Goal: Information Seeking & Learning: Stay updated

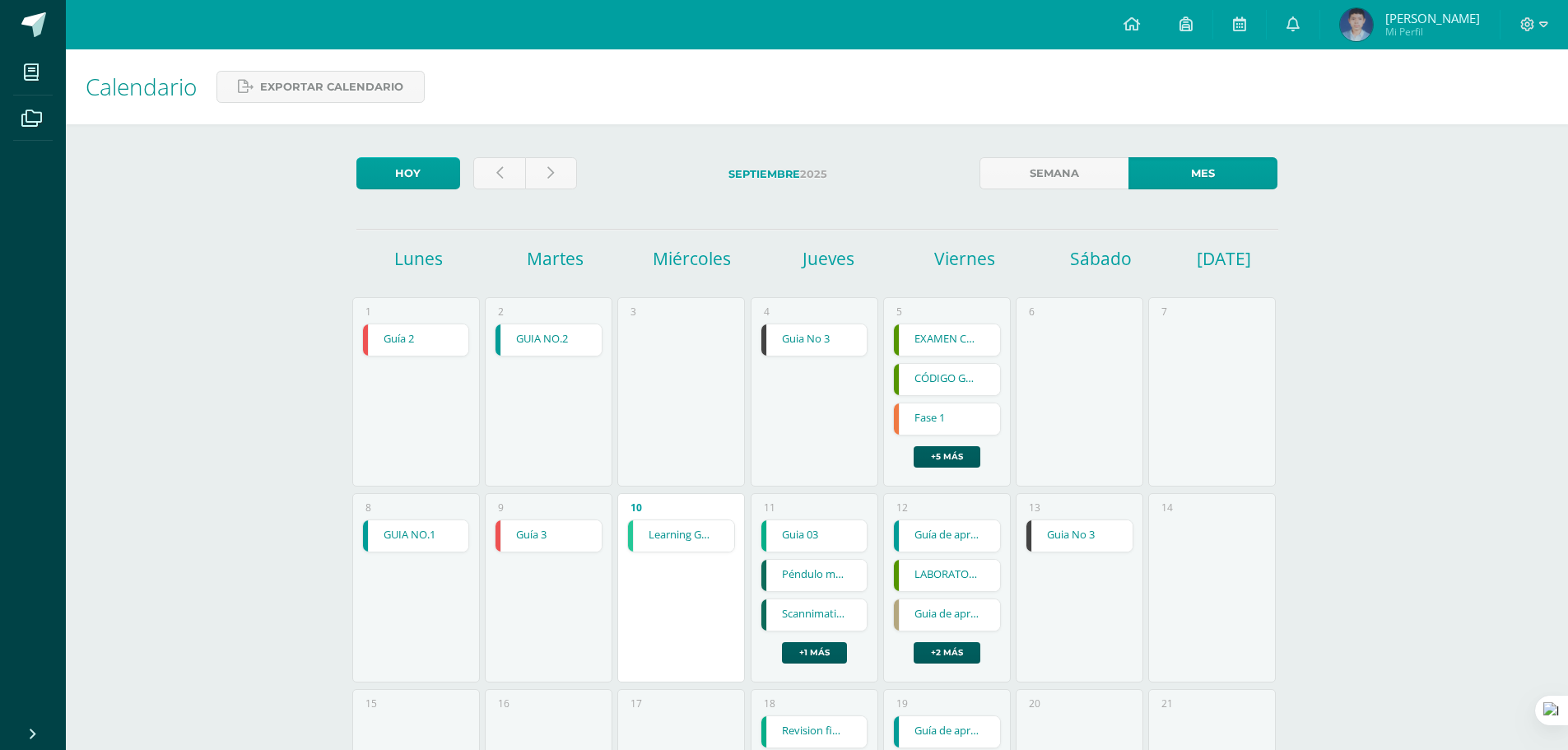
scroll to position [330, 0]
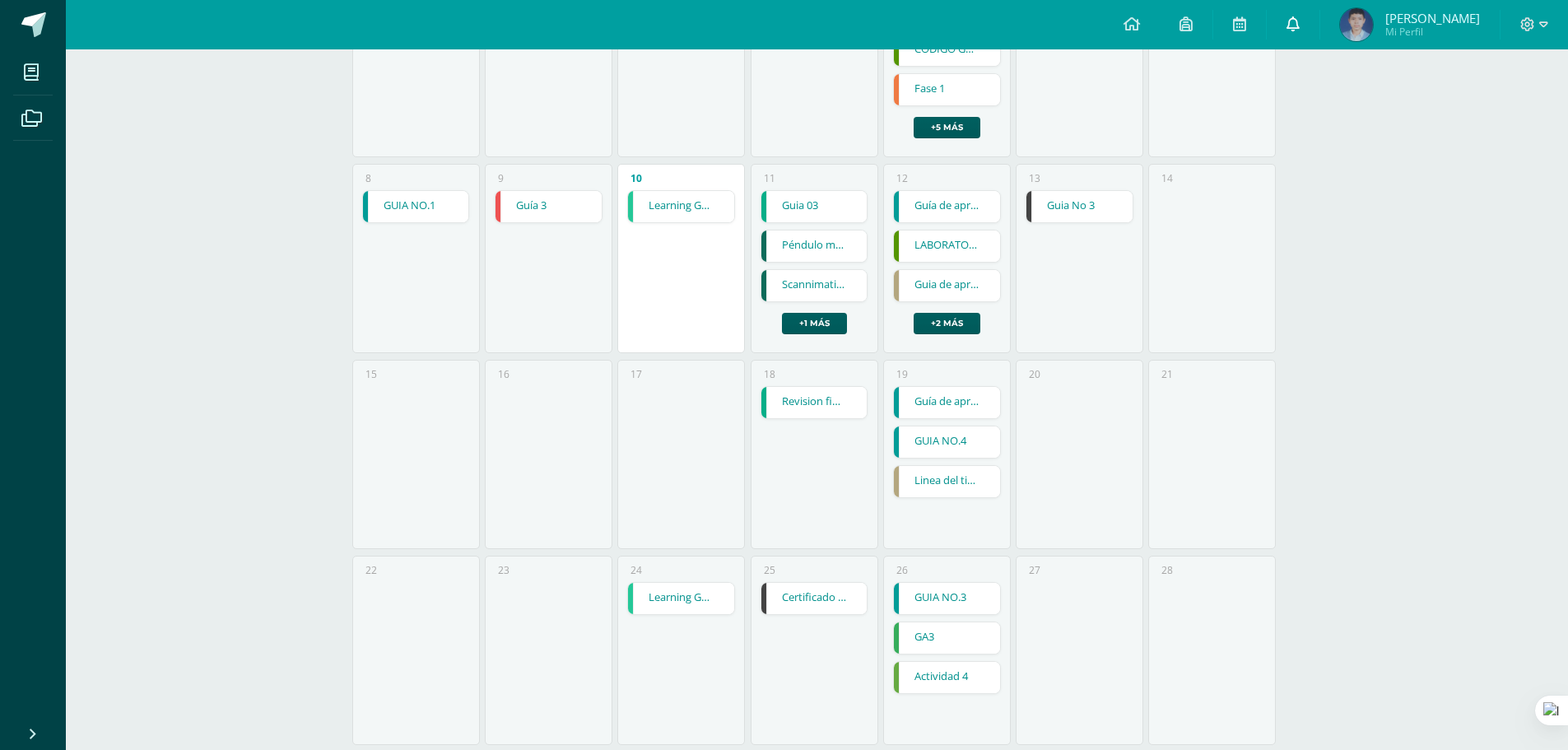
click at [1286, 40] on link at bounding box center [1293, 24] width 53 height 50
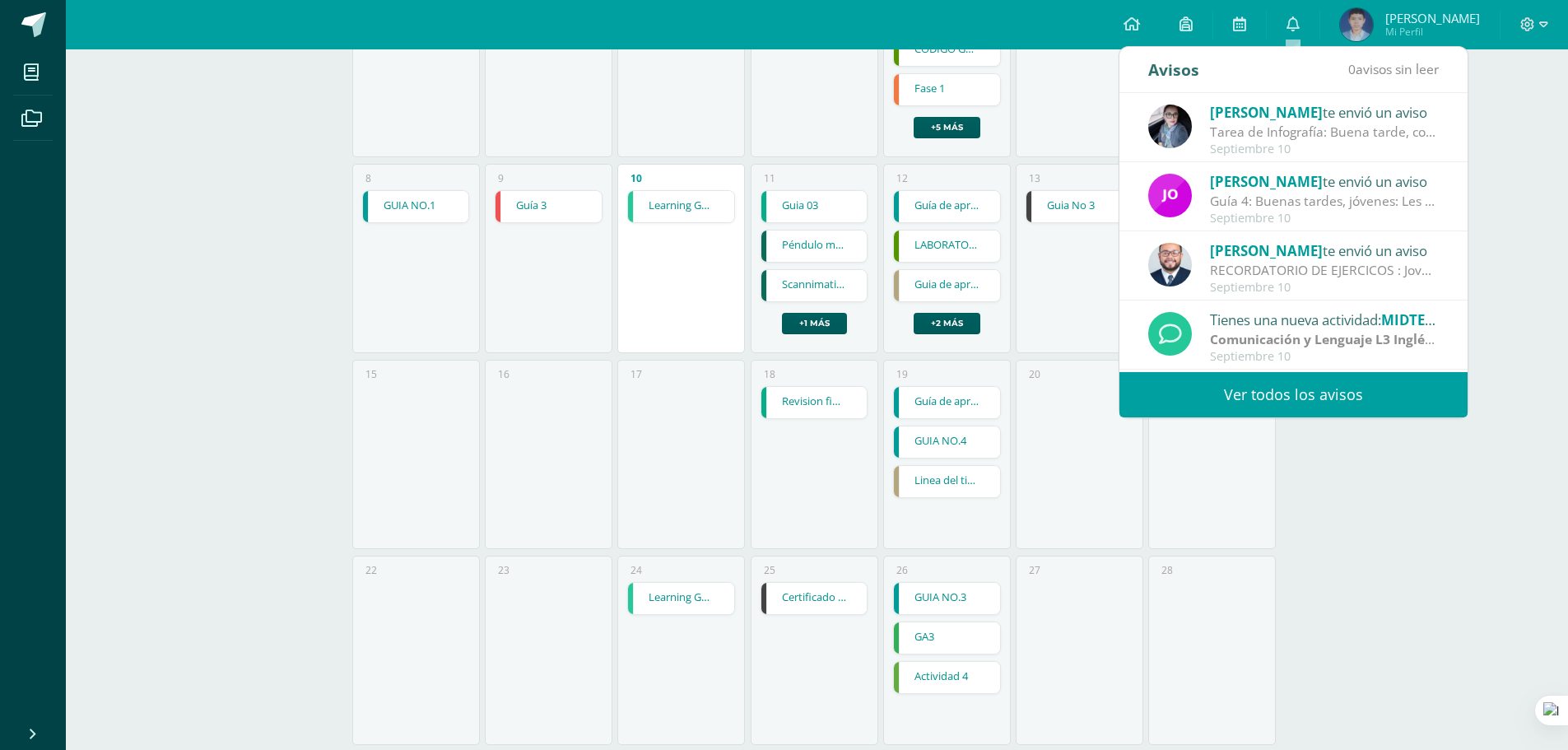
click at [1288, 386] on link "Ver todos los avisos" at bounding box center [1293, 395] width 348 height 45
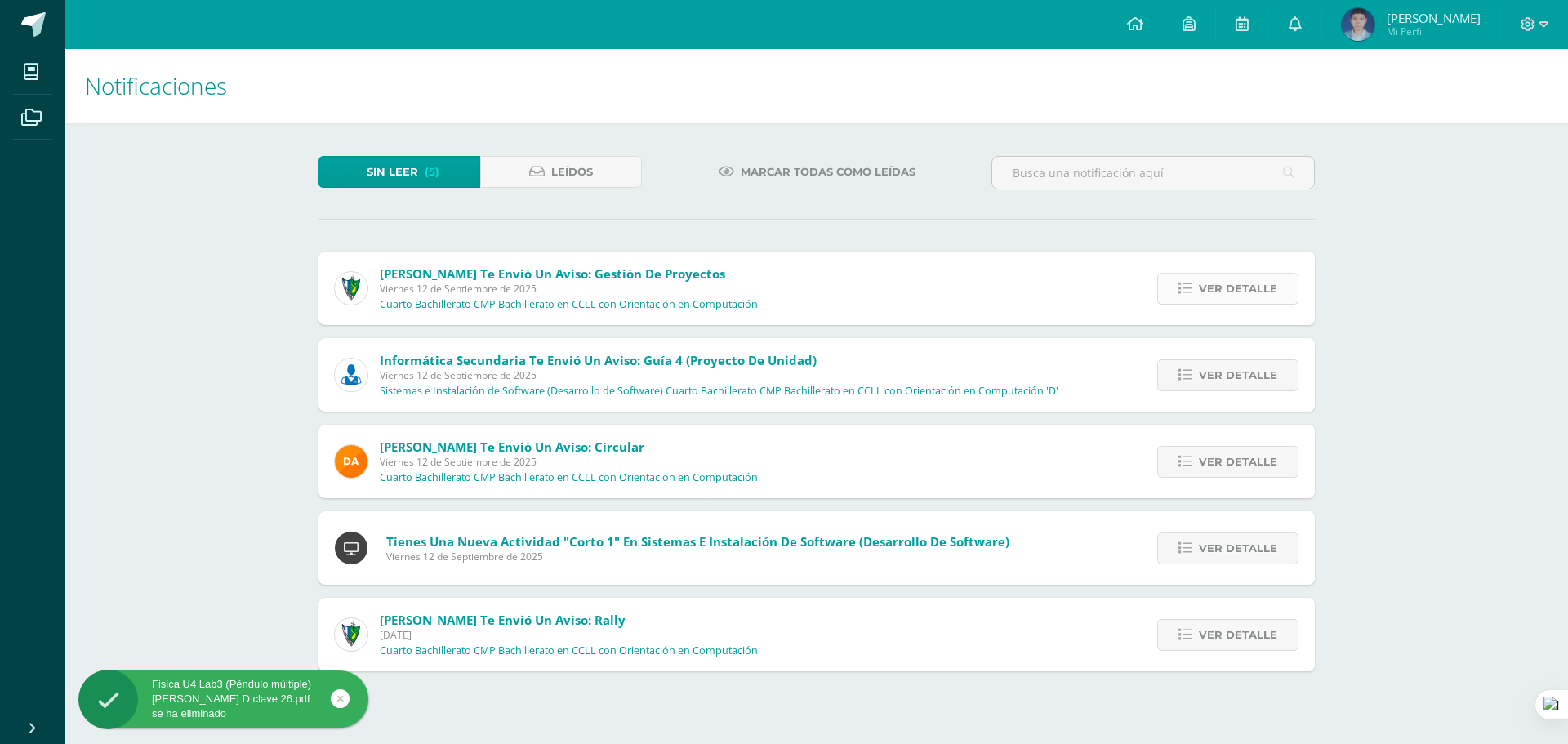
click at [1220, 301] on span "Ver detalle" at bounding box center [1238, 289] width 78 height 30
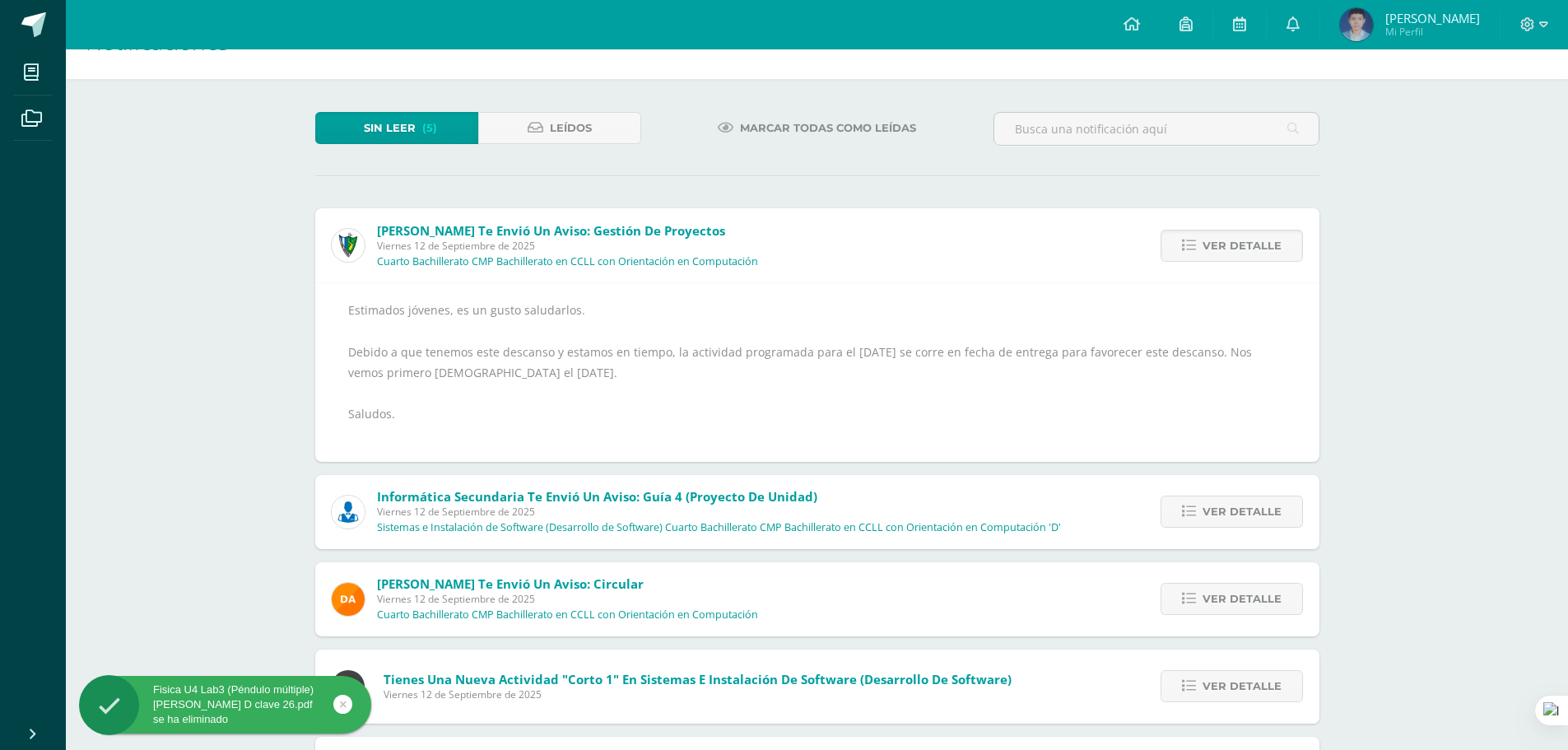
scroll to position [82, 0]
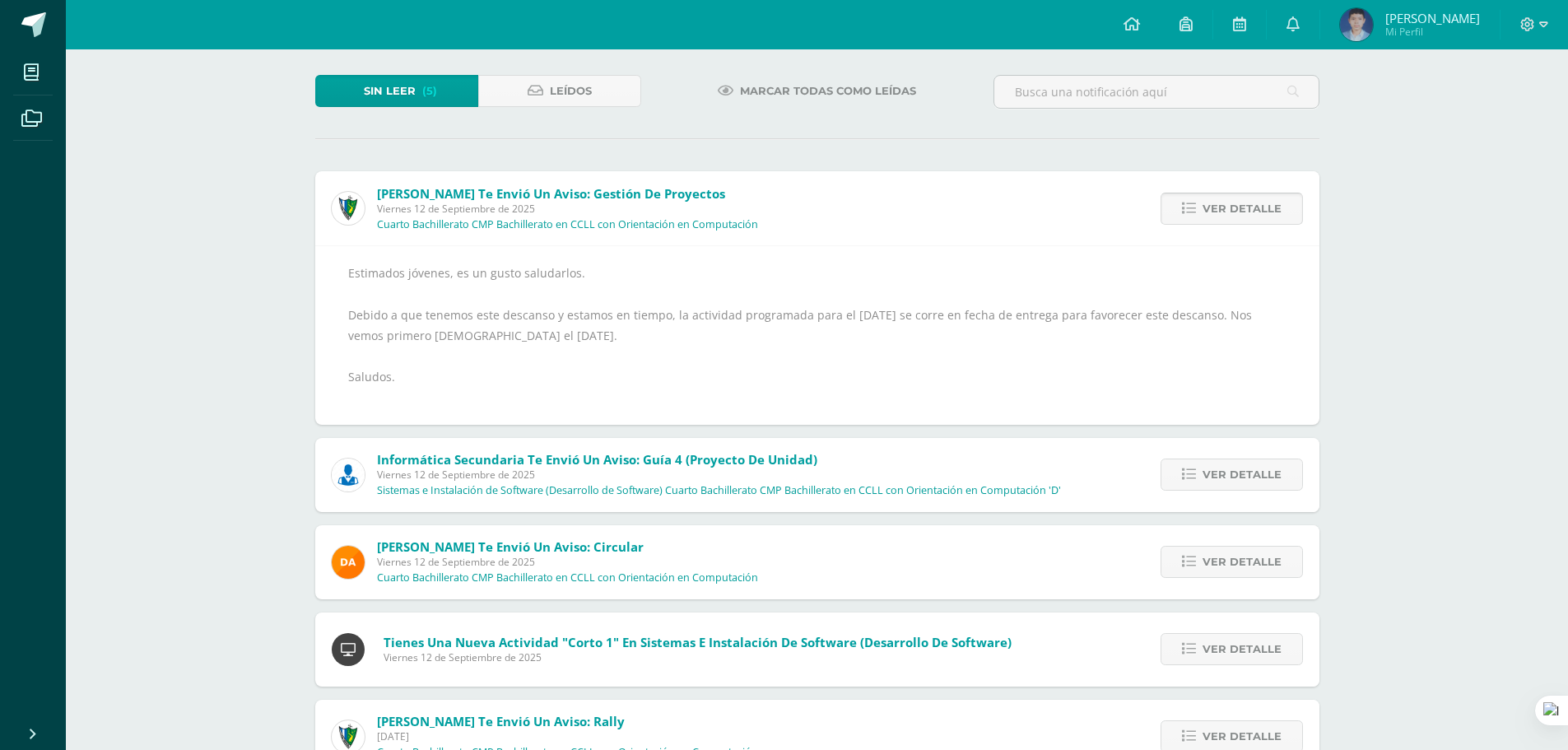
click at [1220, 219] on span "Ver detalle" at bounding box center [1242, 209] width 79 height 30
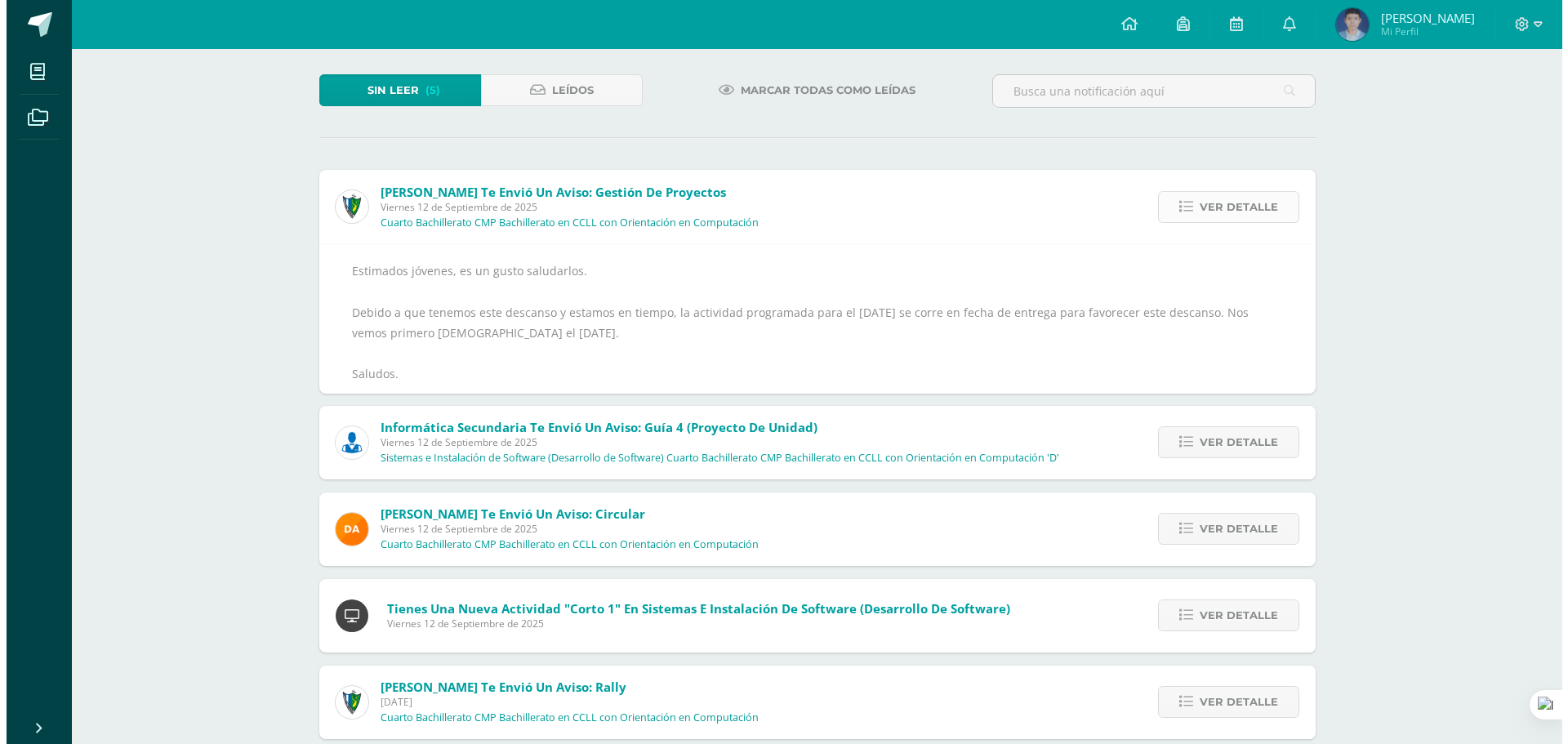
scroll to position [0, 0]
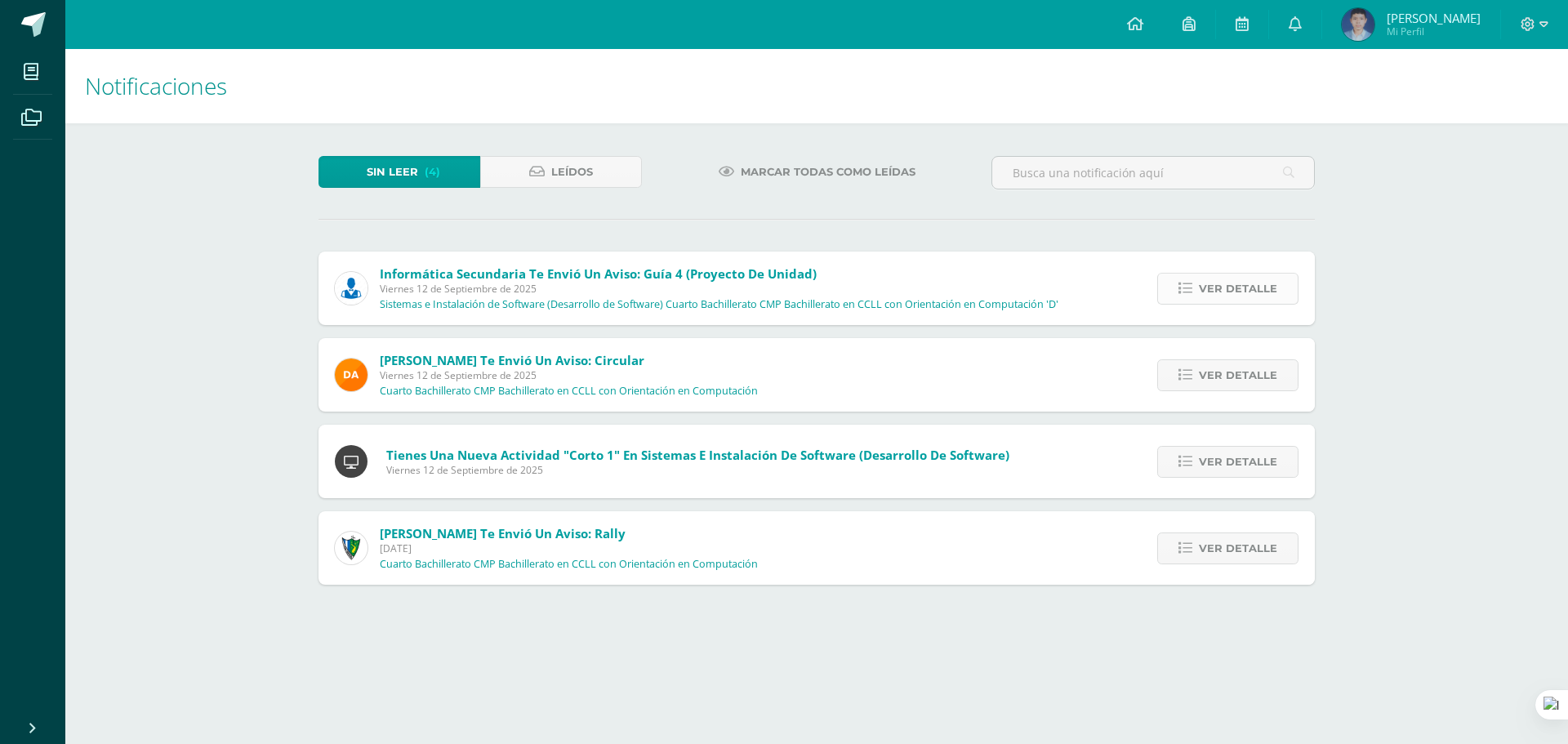
click at [1194, 279] on link "Ver detalle" at bounding box center [1227, 289] width 141 height 32
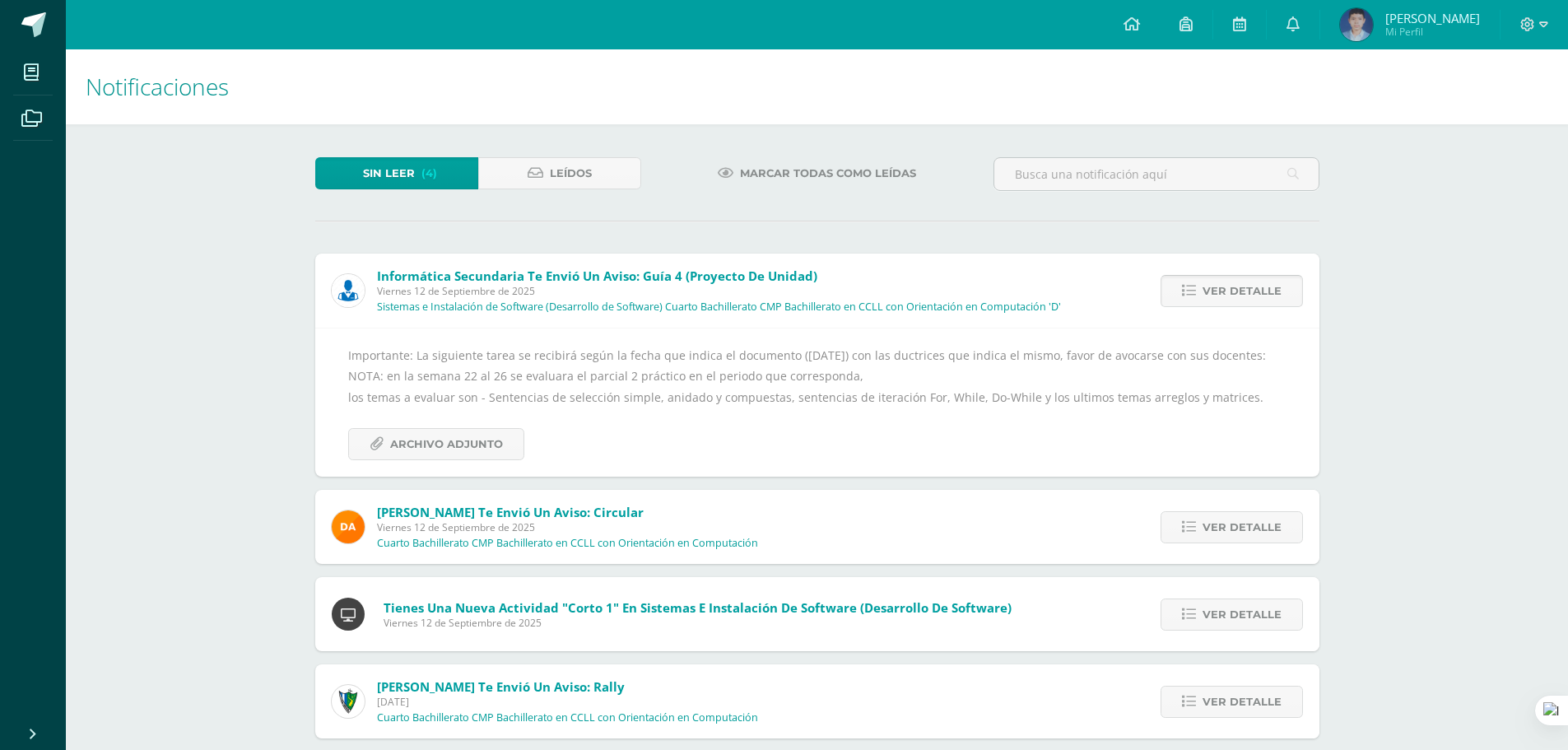
click at [1259, 293] on span "Ver detalle" at bounding box center [1242, 291] width 79 height 30
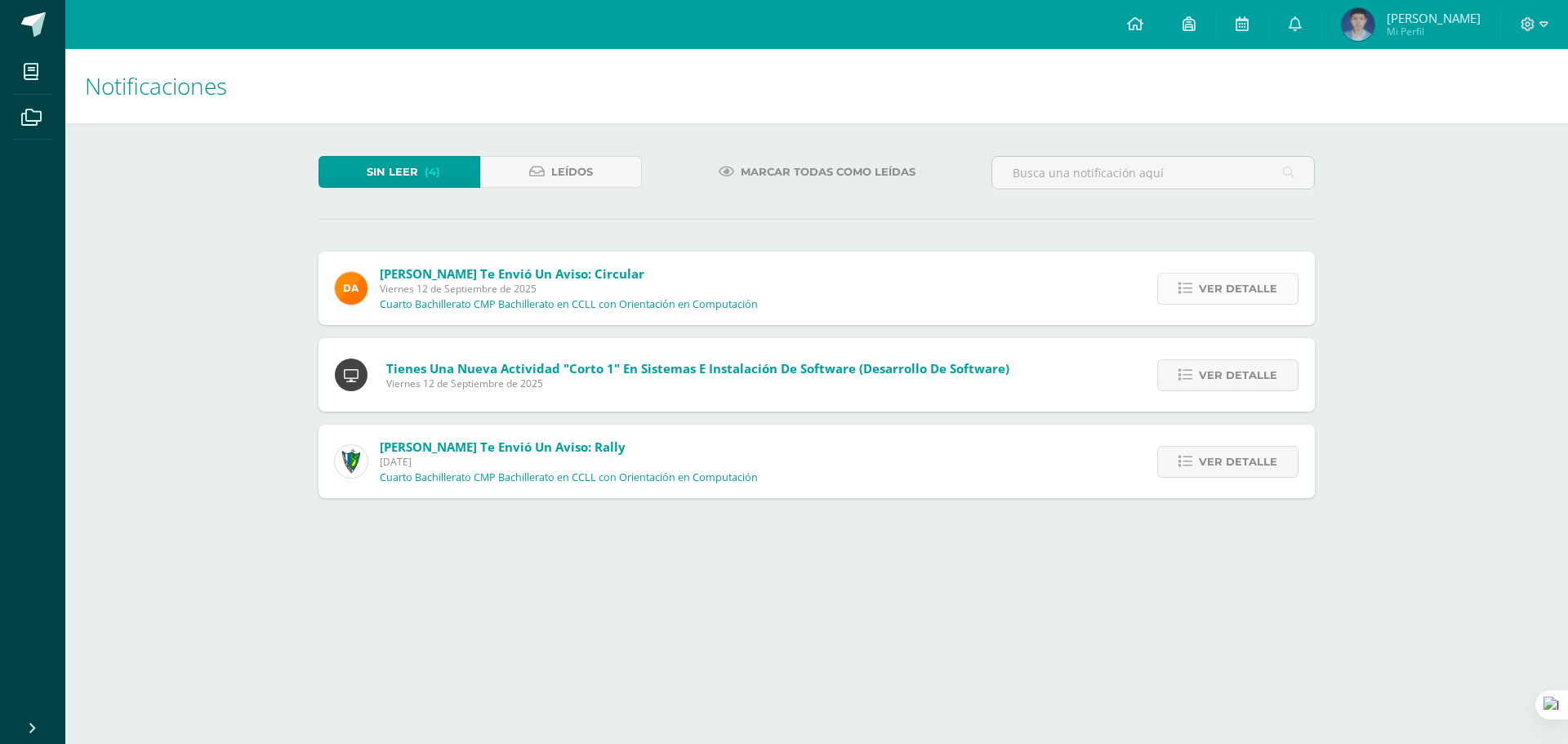
click at [1247, 290] on span "Ver detalle" at bounding box center [1238, 289] width 78 height 30
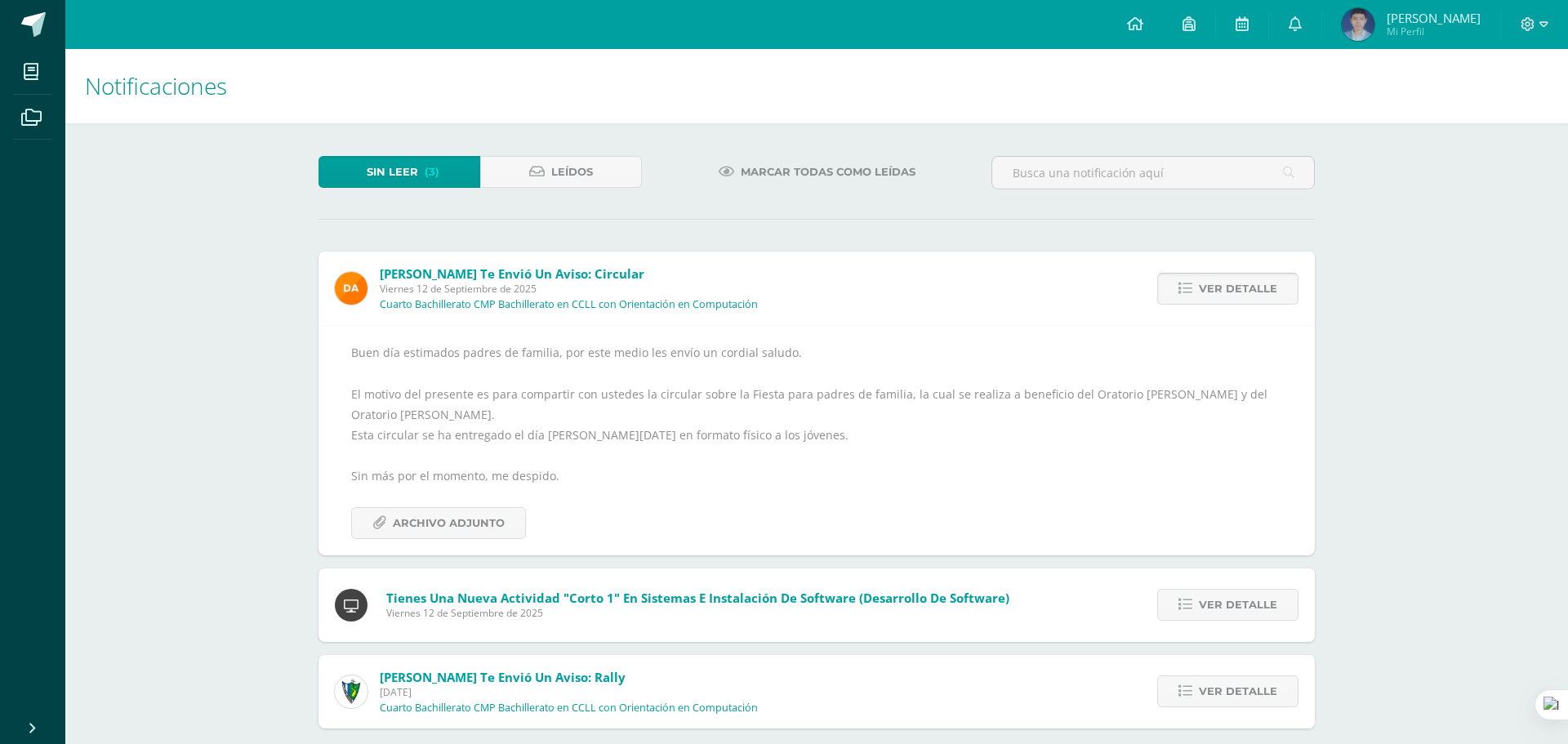
click at [1247, 290] on span "Ver detalle" at bounding box center [1238, 289] width 78 height 30
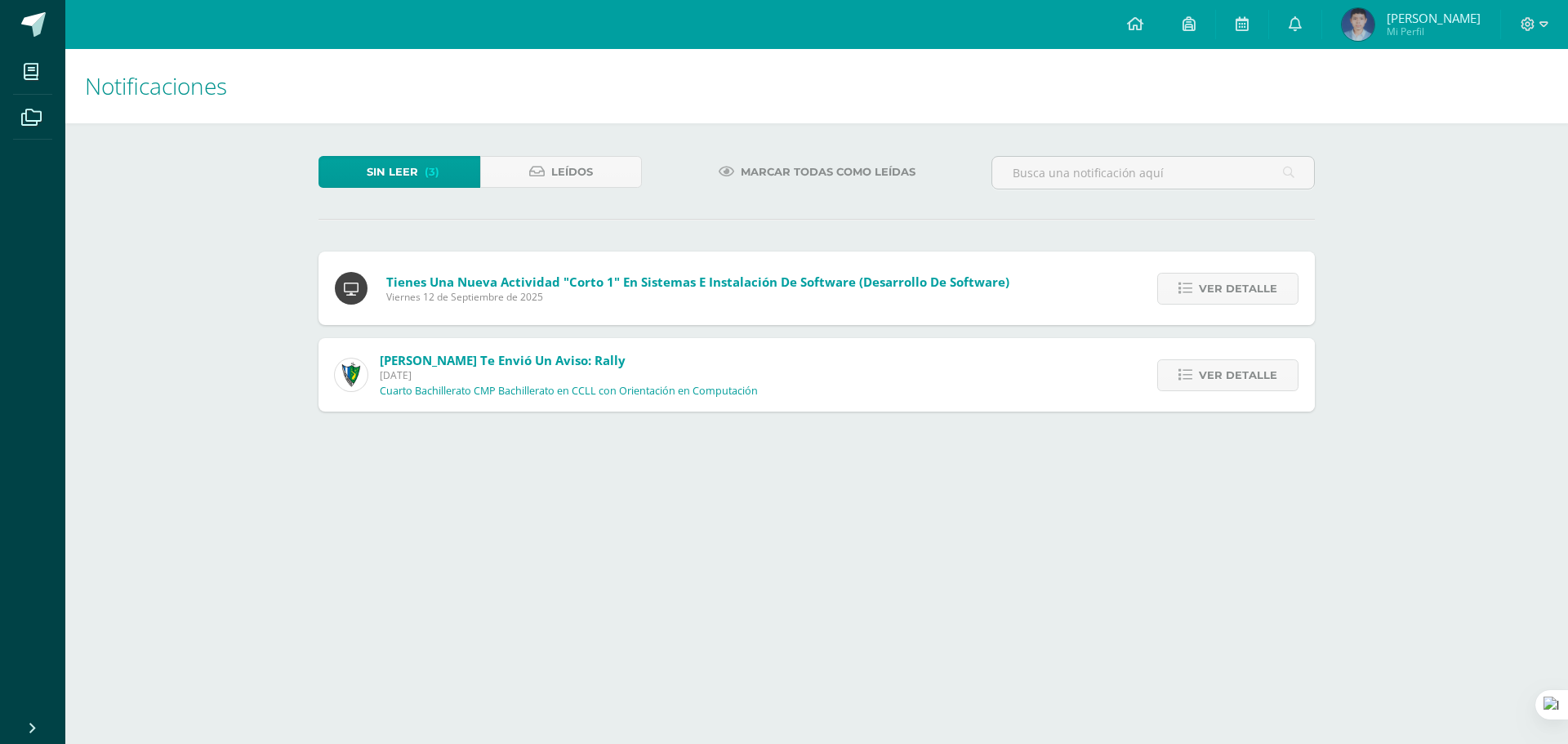
click at [1247, 290] on span "Ver detalle" at bounding box center [1238, 289] width 78 height 30
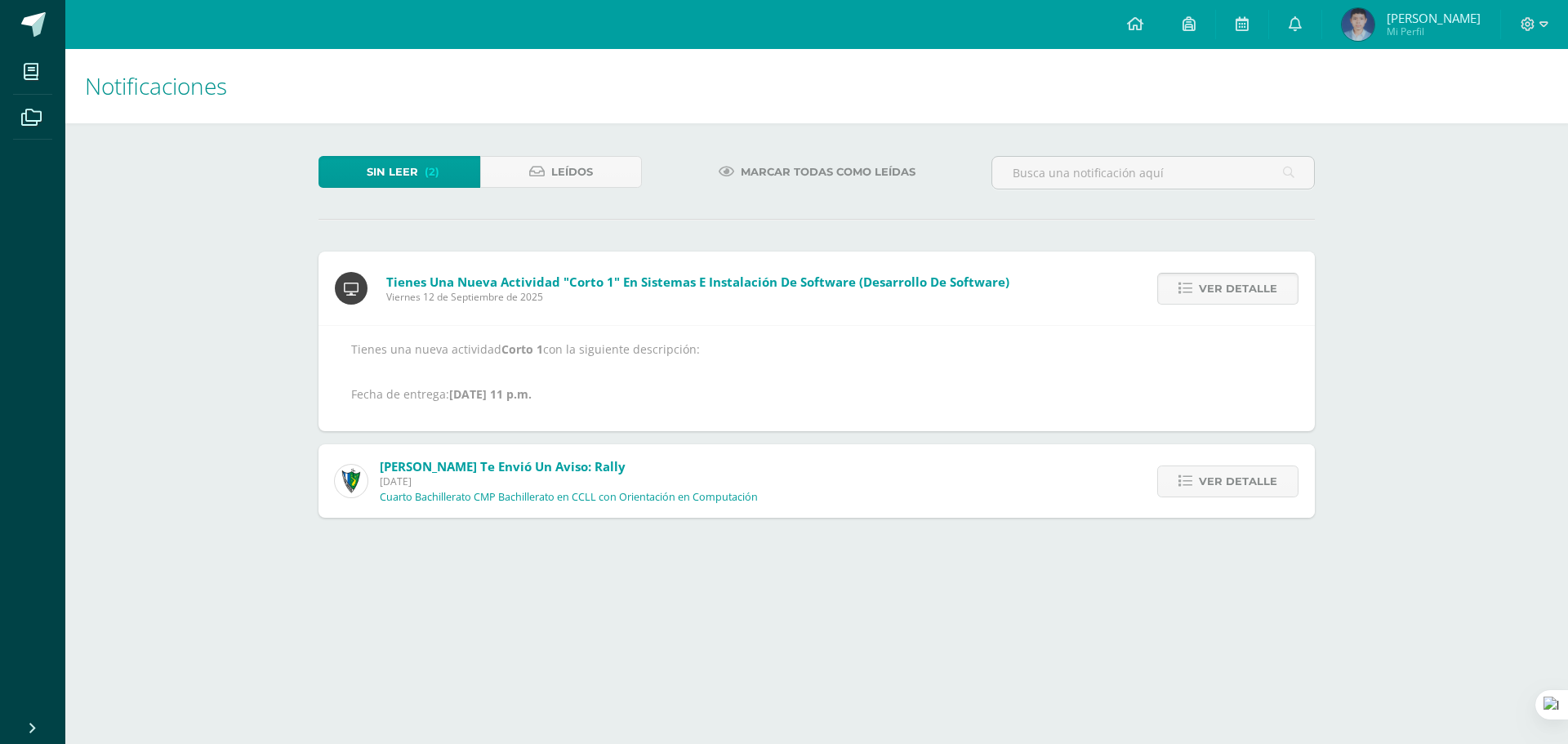
click at [1245, 291] on span "Ver detalle" at bounding box center [1238, 289] width 78 height 30
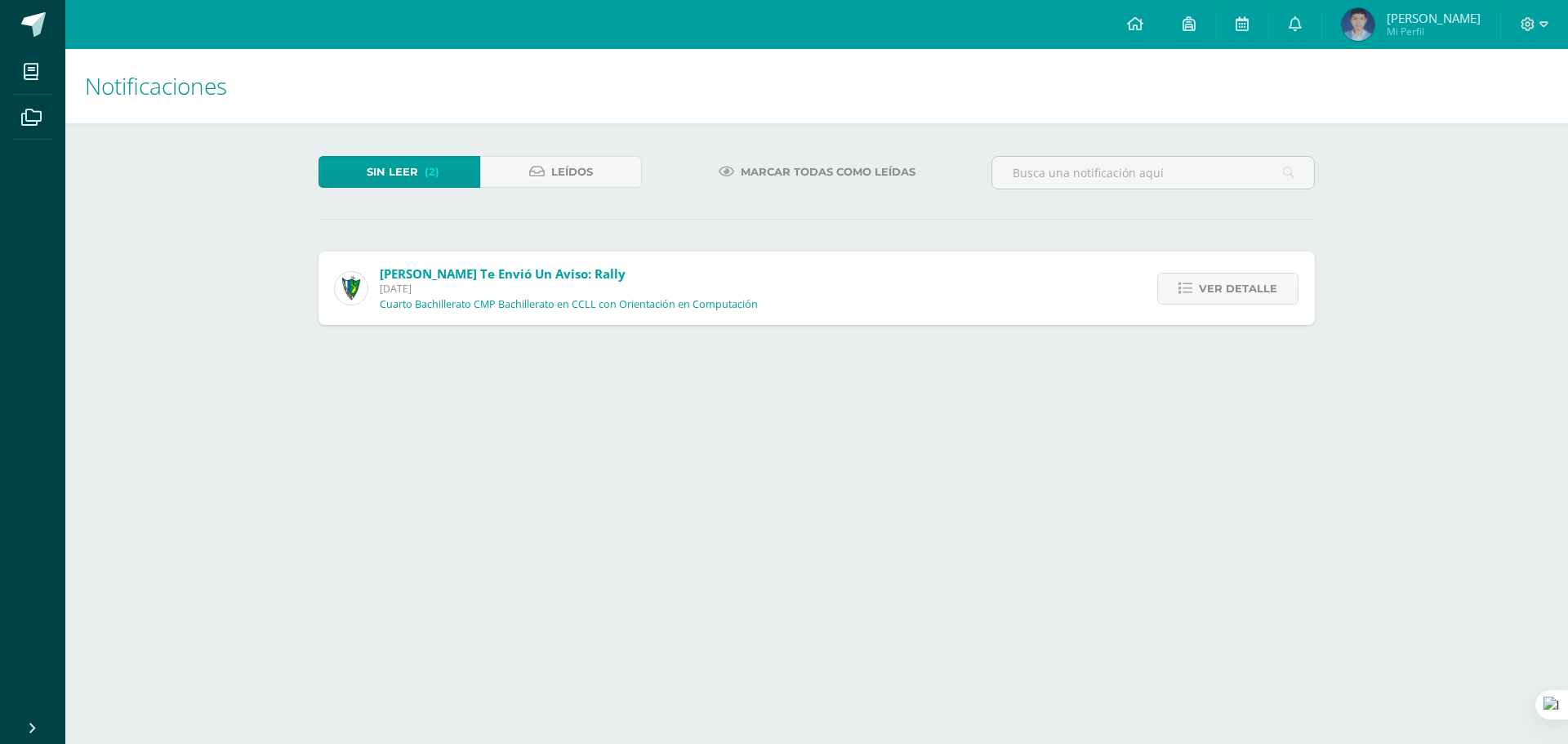
click at [1245, 291] on span "Ver detalle" at bounding box center [1238, 289] width 78 height 30
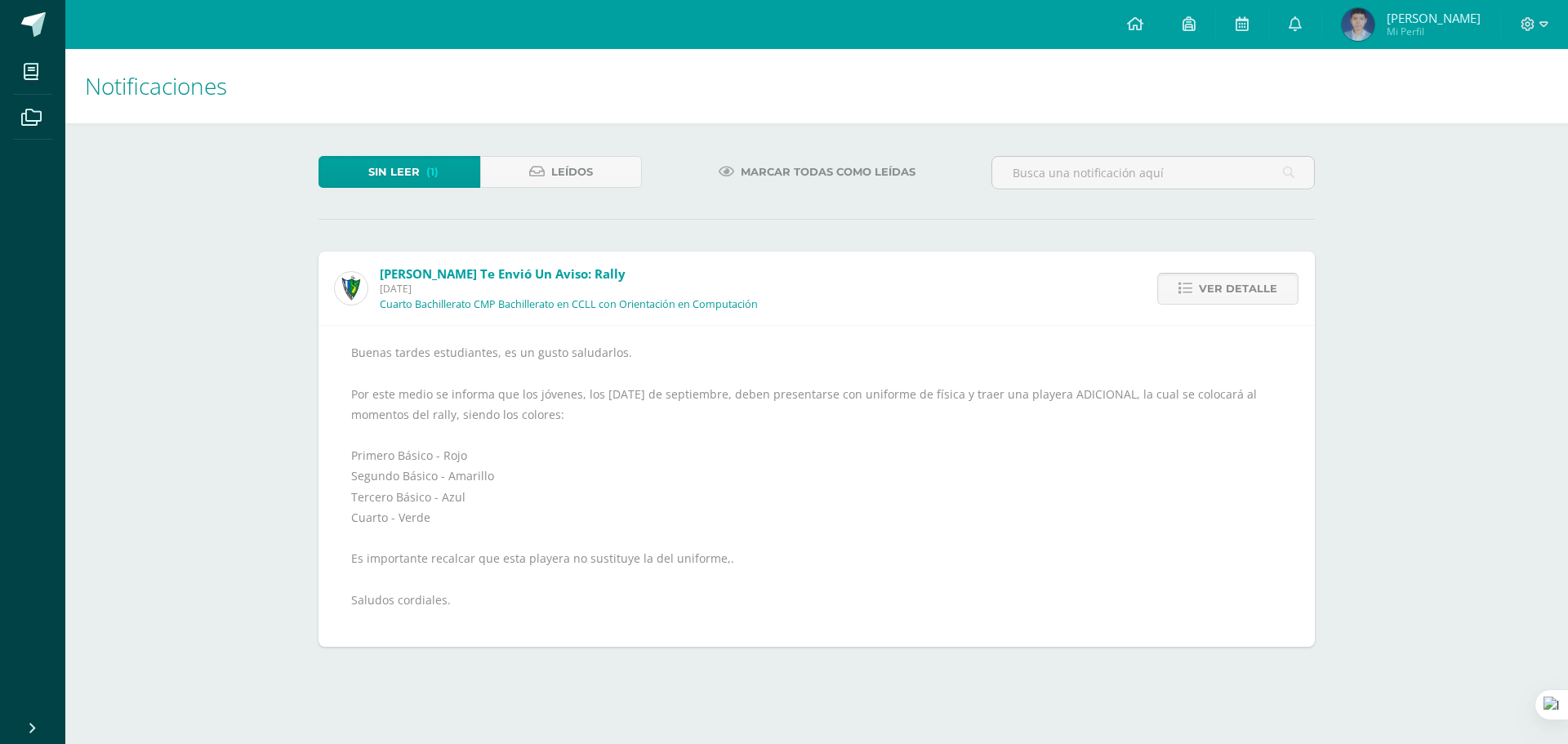
click at [1245, 292] on span "Ver detalle" at bounding box center [1238, 289] width 78 height 30
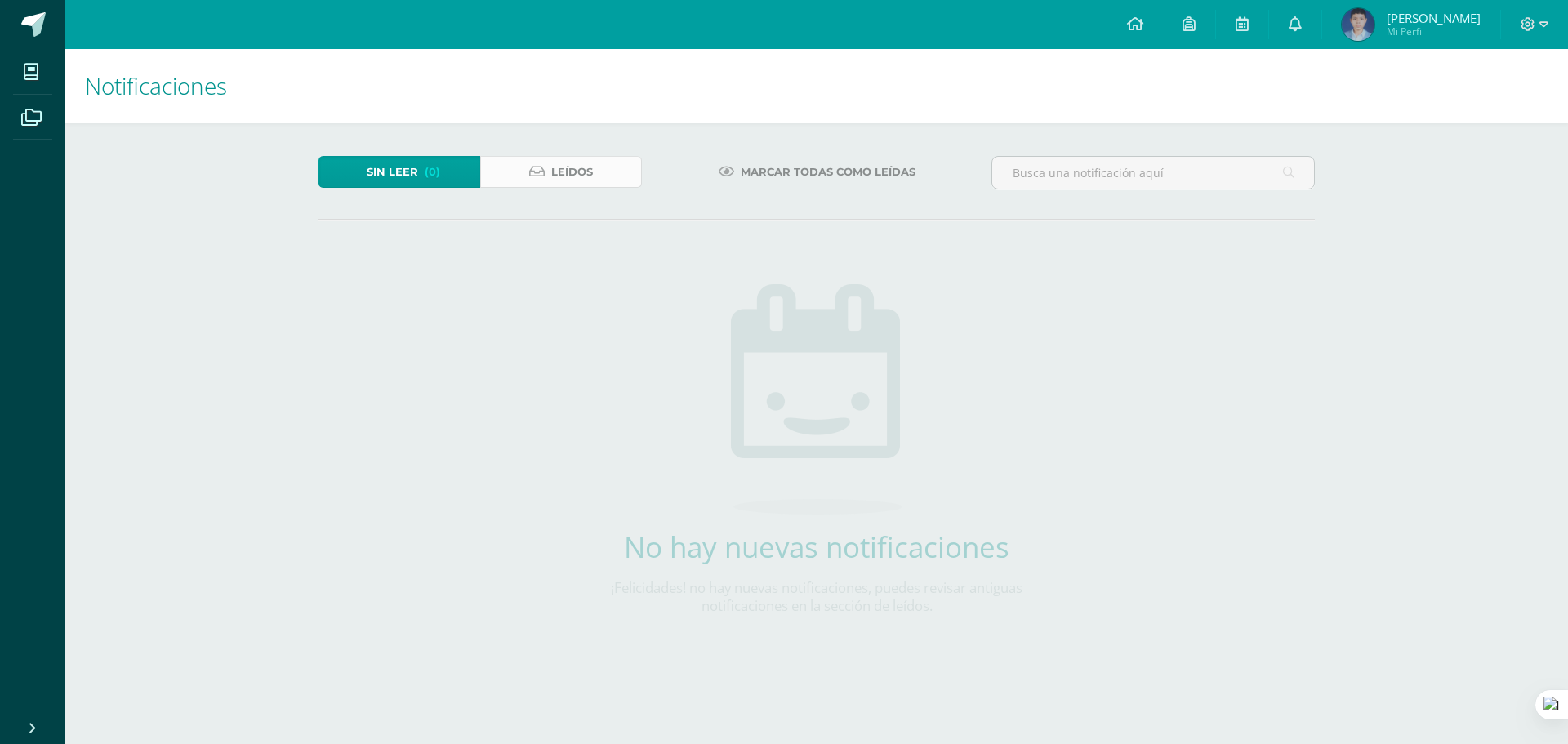
click at [559, 173] on span "Leídos" at bounding box center [572, 172] width 42 height 30
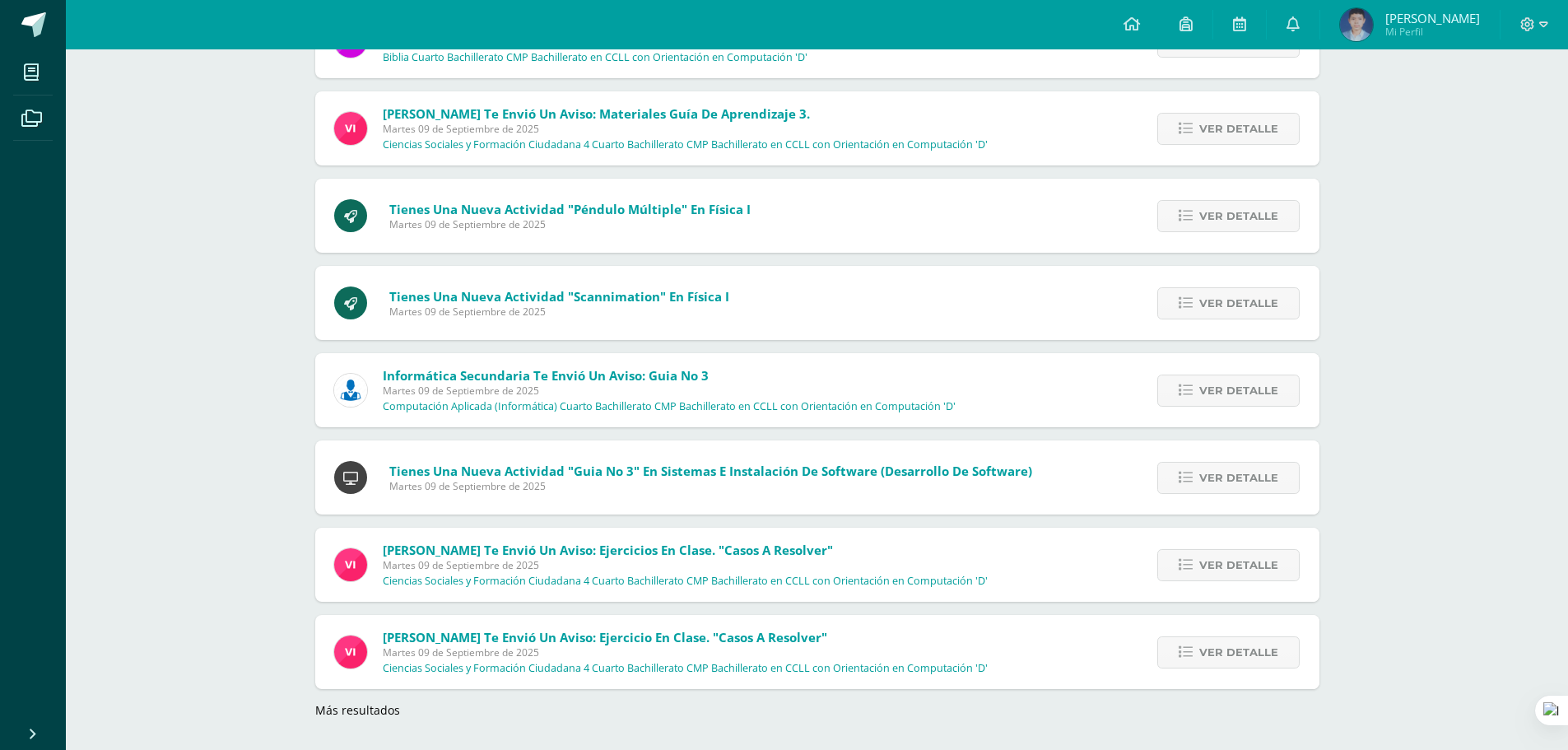
scroll to position [1298, 0]
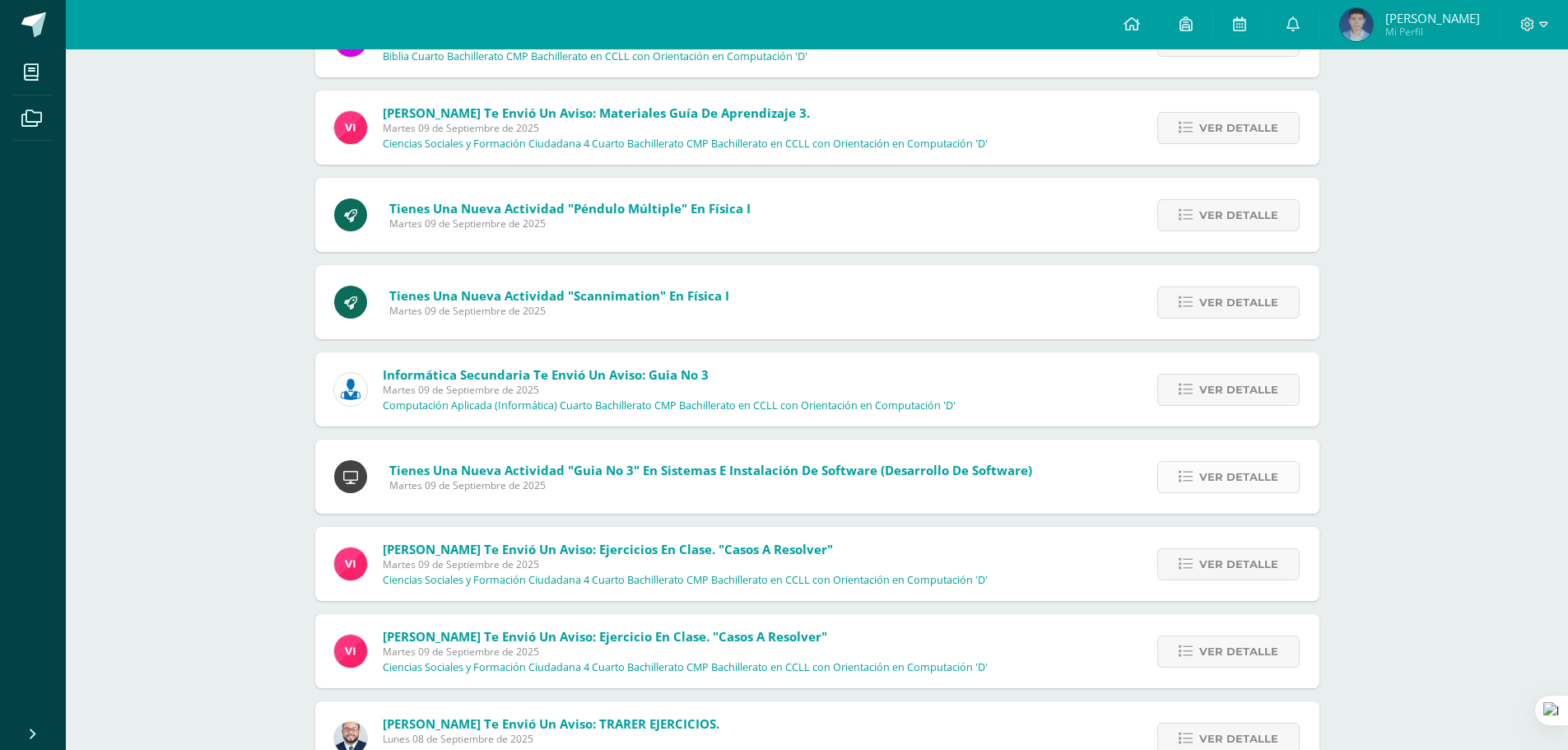
click at [1161, 483] on link "Ver detalle" at bounding box center [1228, 478] width 142 height 32
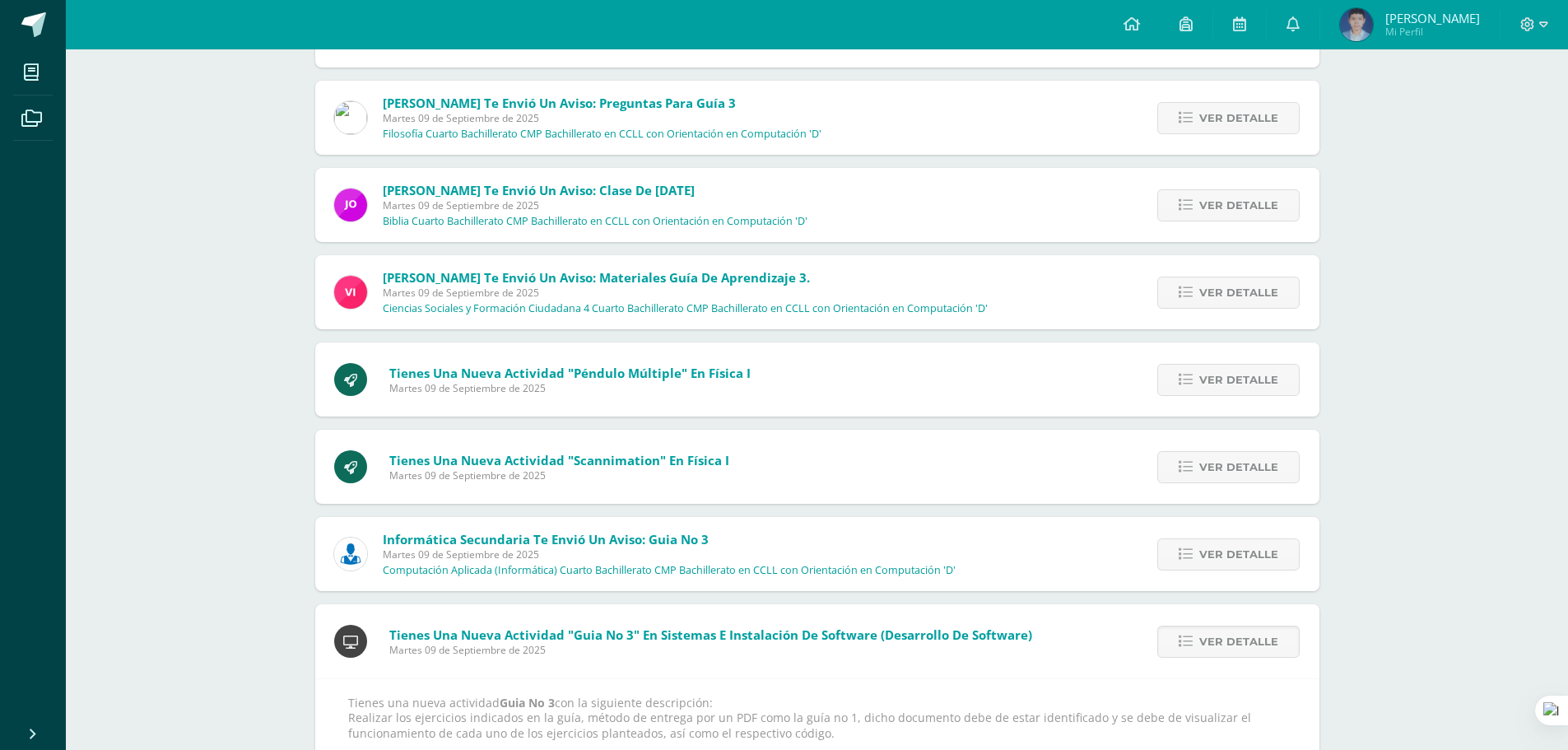
scroll to position [1051, 0]
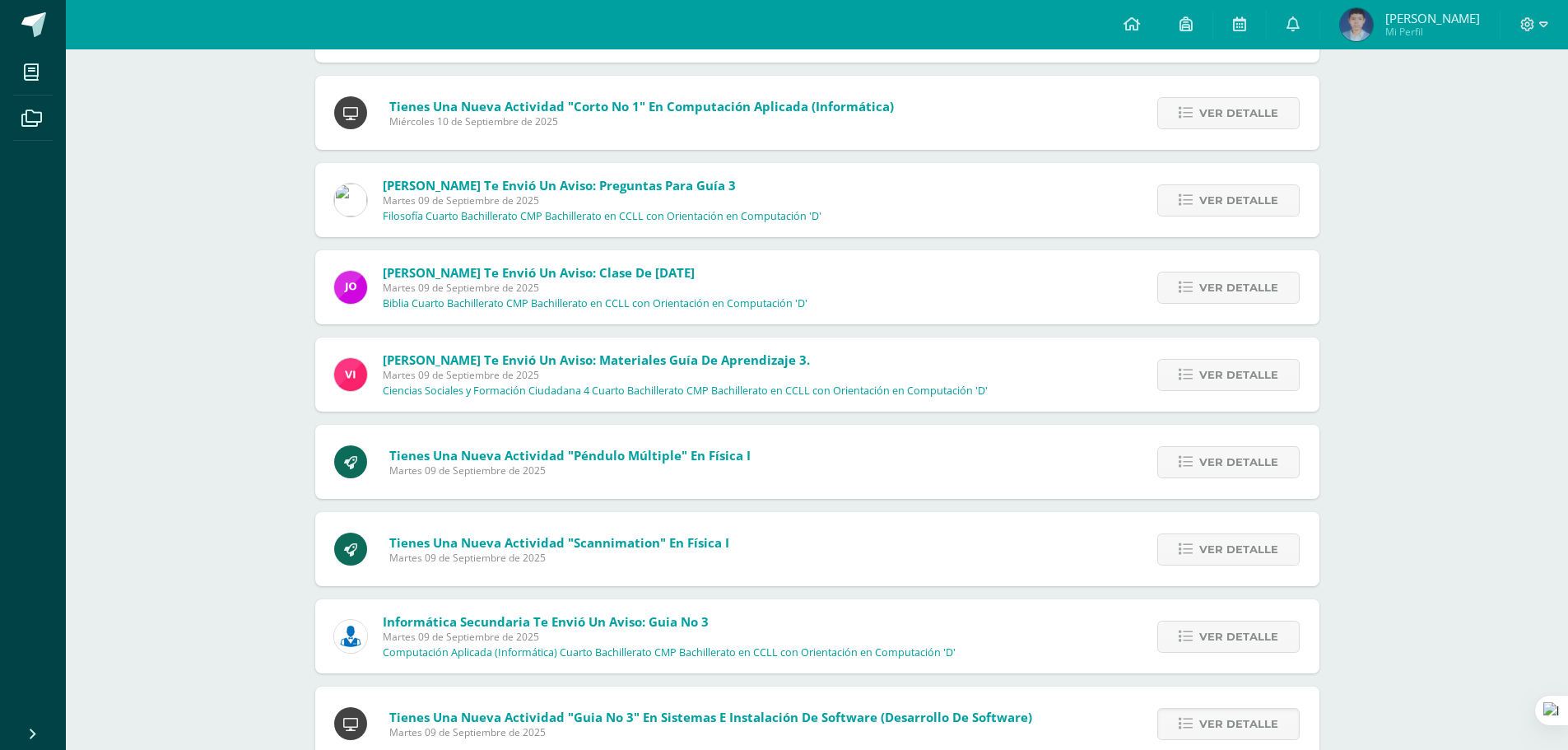
click at [1218, 133] on div "Ver detalle" at bounding box center [1226, 113] width 187 height 74
click at [1220, 114] on span "Ver detalle" at bounding box center [1239, 114] width 79 height 30
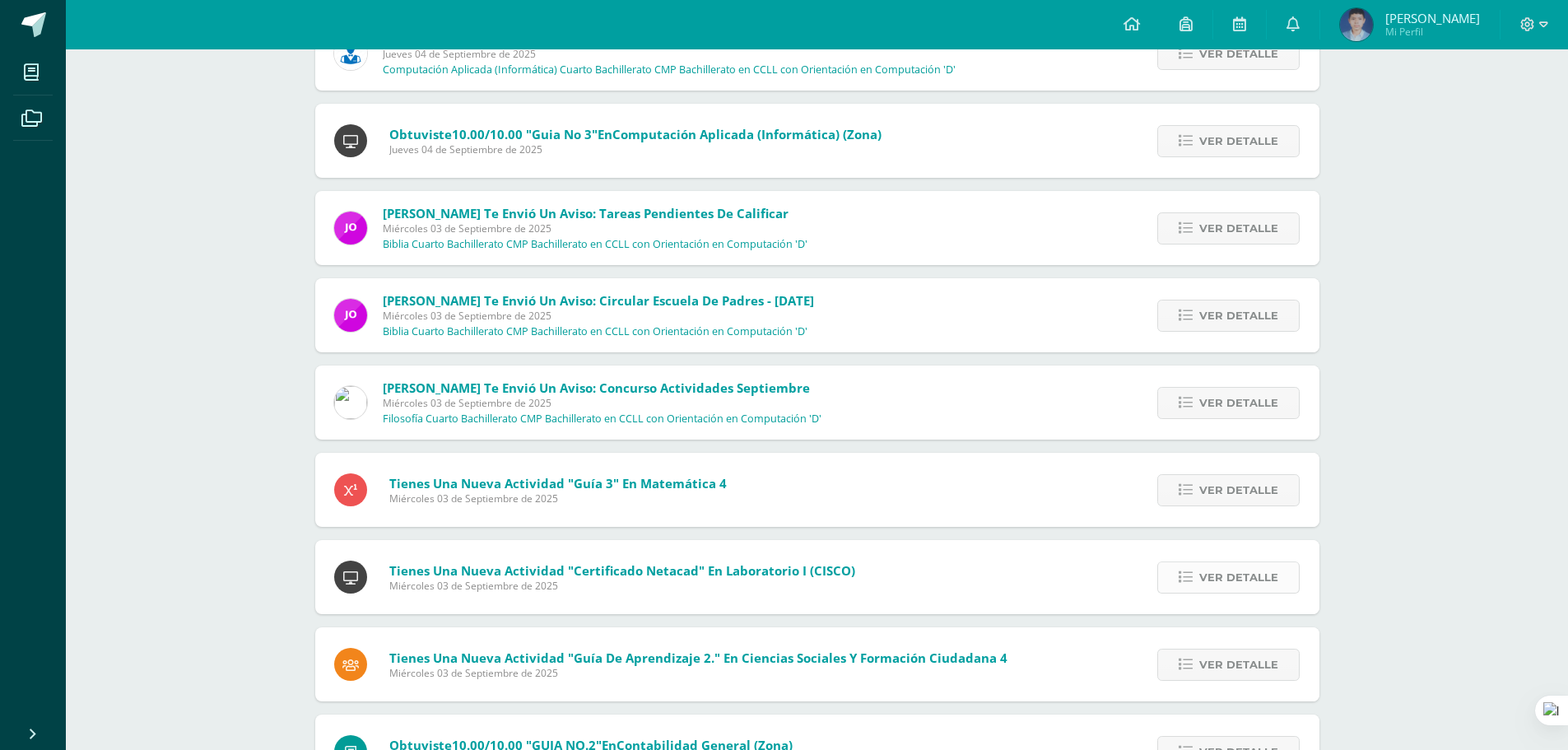
scroll to position [4369, 0]
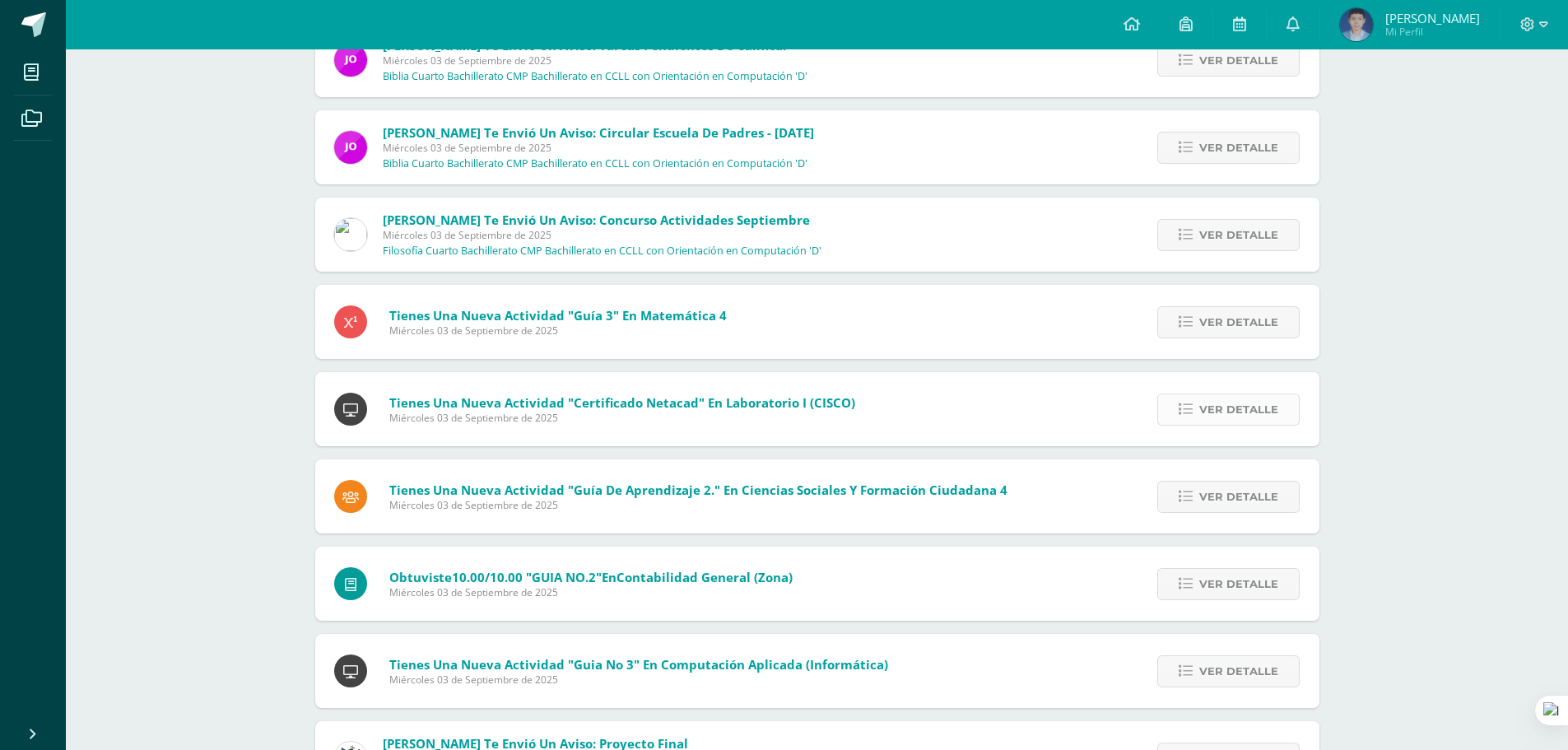
click at [1257, 411] on span "Ver detalle" at bounding box center [1239, 409] width 79 height 30
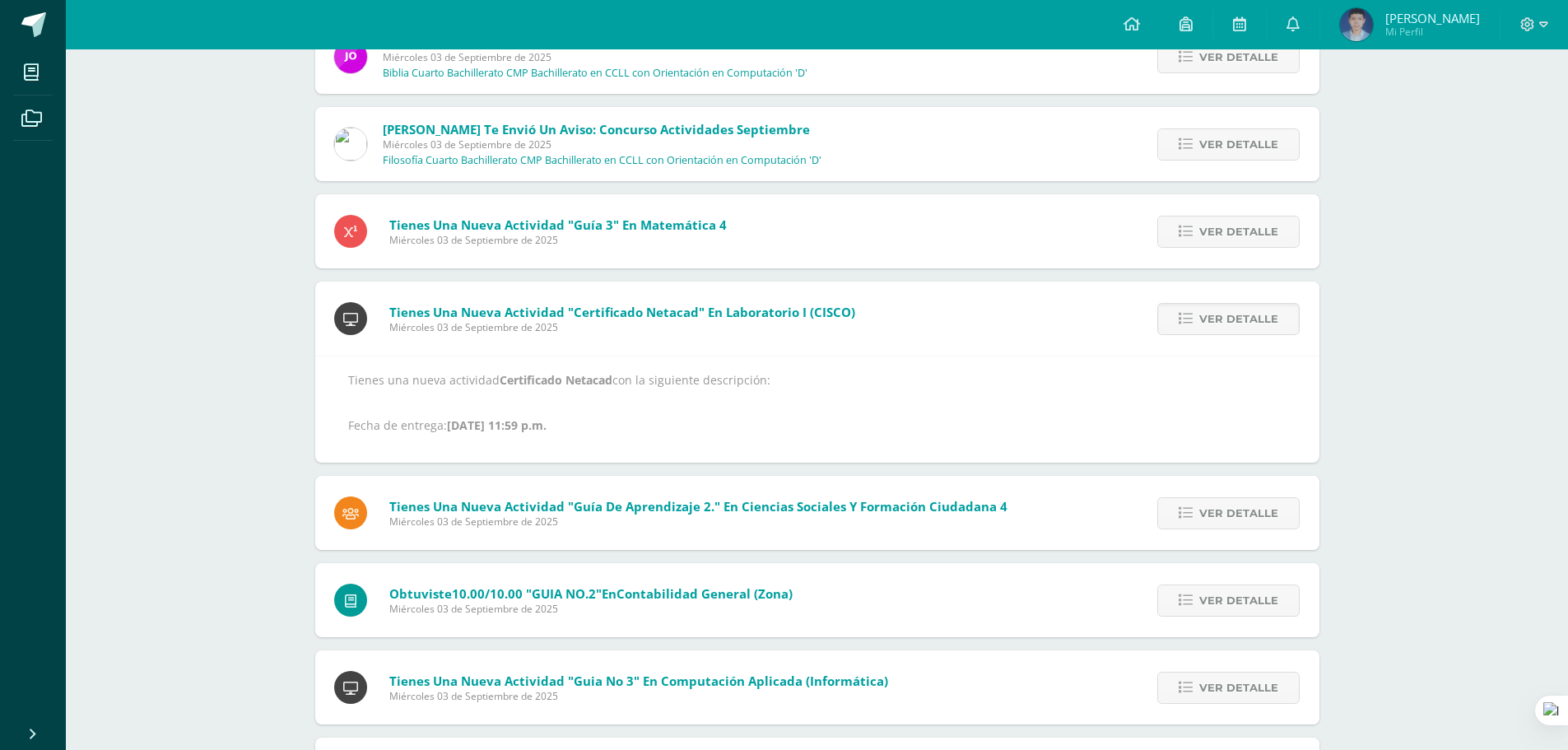
scroll to position [4577, 0]
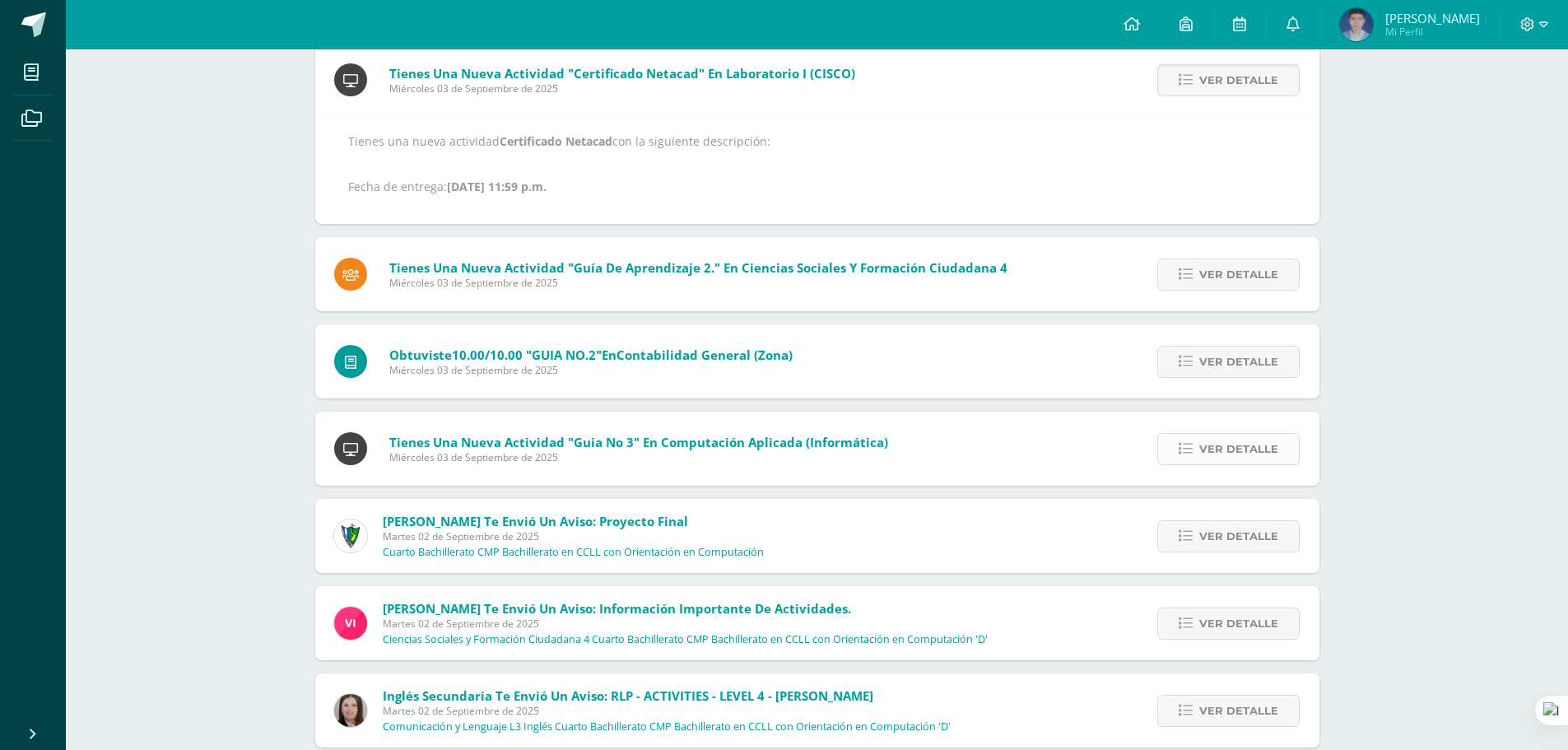
click at [1255, 436] on span "Ver detalle" at bounding box center [1239, 449] width 79 height 30
